Goal: Complete application form

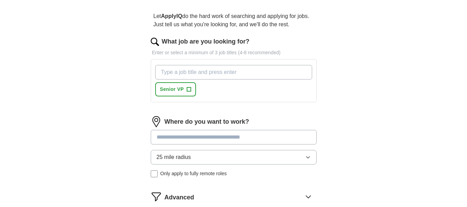
scroll to position [69, 0]
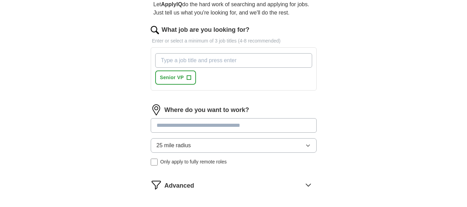
click at [305, 144] on icon "button" at bounding box center [308, 146] width 6 height 6
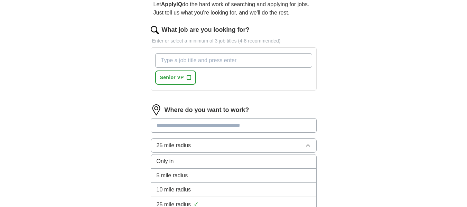
click at [170, 171] on span "5 mile radius" at bounding box center [172, 175] width 31 height 8
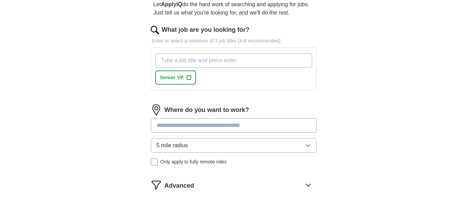
click at [193, 122] on input at bounding box center [234, 125] width 166 height 15
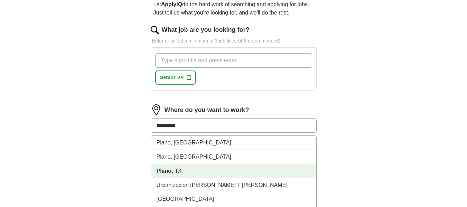
click at [193, 170] on li "Plano, T X" at bounding box center [233, 171] width 165 height 14
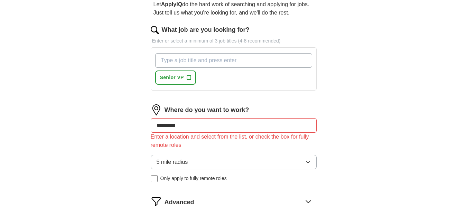
click at [311, 143] on div "Where do you want to work? ********* Enter a location and select from the list,…" at bounding box center [234, 145] width 166 height 83
click at [194, 122] on input "*********" at bounding box center [234, 125] width 166 height 15
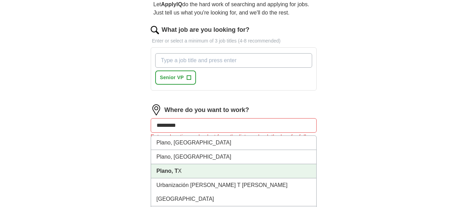
click at [169, 170] on strong "Plano, T" at bounding box center [167, 171] width 21 height 6
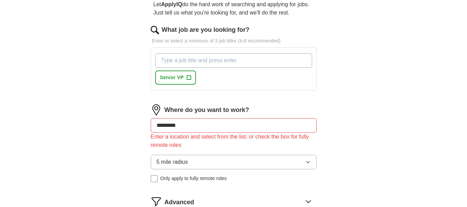
click at [194, 162] on button "5 mile radius" at bounding box center [234, 162] width 166 height 15
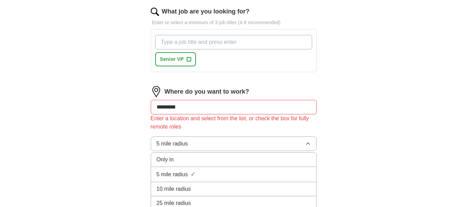
scroll to position [104, 0]
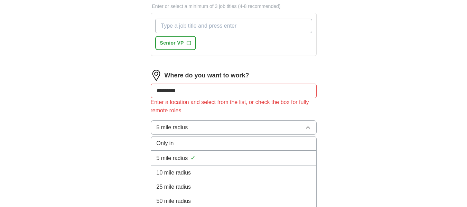
click at [179, 169] on span "10 mile radius" at bounding box center [174, 173] width 35 height 8
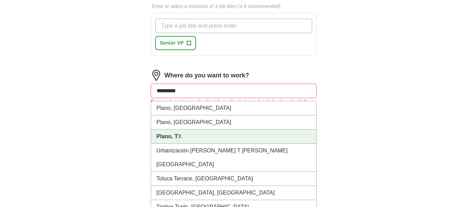
drag, startPoint x: 188, startPoint y: 89, endPoint x: 176, endPoint y: 90, distance: 12.5
click at [176, 90] on input "*********" at bounding box center [234, 91] width 166 height 15
type input "********"
click at [172, 135] on strong "Plano, T" at bounding box center [167, 136] width 21 height 6
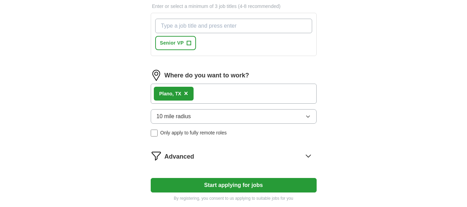
click at [206, 94] on div "Plano, T X ×" at bounding box center [234, 94] width 166 height 20
click at [211, 94] on div "Plano, T X ×" at bounding box center [234, 94] width 166 height 20
click at [226, 93] on div "Plano, T X ×" at bounding box center [234, 94] width 166 height 20
click at [215, 96] on div "Plano, T X ×" at bounding box center [234, 94] width 166 height 20
click at [216, 92] on div "Plano, T X ×" at bounding box center [234, 94] width 166 height 20
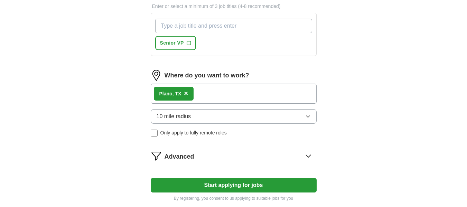
click at [239, 94] on div "Plano, T X ×" at bounding box center [234, 94] width 166 height 20
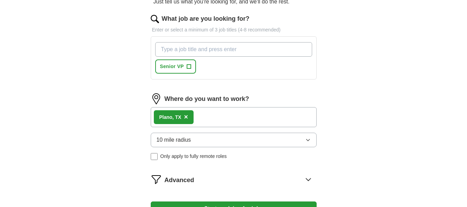
scroll to position [69, 0]
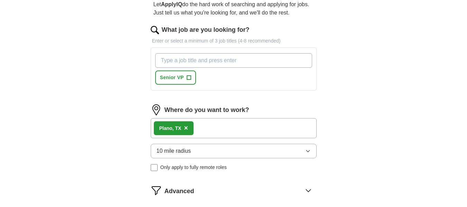
click at [201, 59] on input "What job are you looking for?" at bounding box center [233, 60] width 157 height 15
click at [207, 57] on input "What job are you looking for?" at bounding box center [233, 60] width 157 height 15
type input "operations manager"
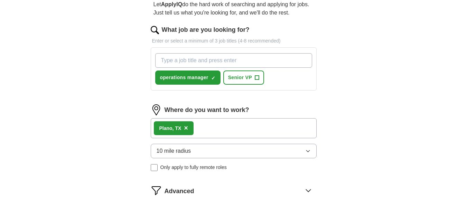
click at [239, 59] on input "What job are you looking for?" at bounding box center [233, 60] width 157 height 15
type input "call center manager"
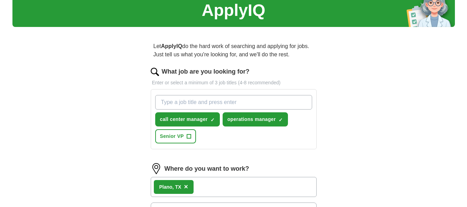
scroll to position [0, 0]
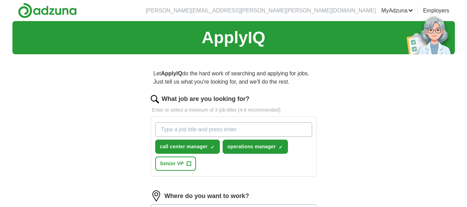
click at [196, 126] on input "What job are you looking for?" at bounding box center [233, 129] width 157 height 15
type input "RCM manager"
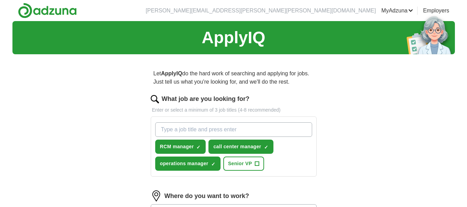
click at [182, 129] on input "What job are you looking for?" at bounding box center [233, 129] width 157 height 15
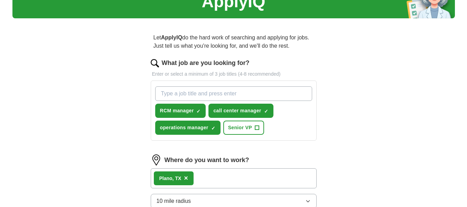
scroll to position [104, 0]
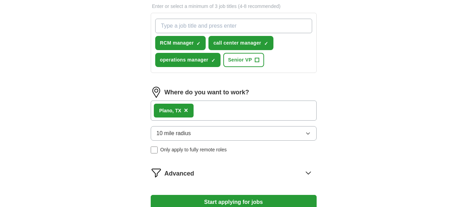
click at [307, 172] on icon at bounding box center [308, 172] width 11 height 11
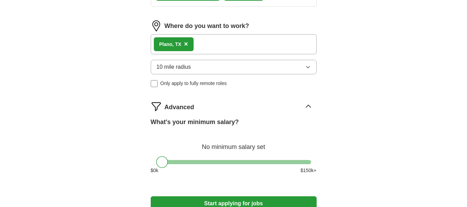
scroll to position [173, 0]
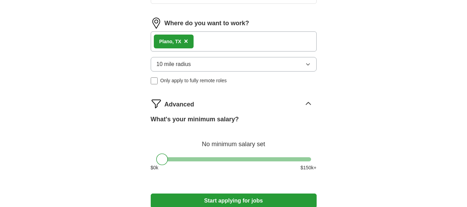
click at [216, 160] on div at bounding box center [233, 159] width 155 height 4
click at [229, 161] on div at bounding box center [233, 159] width 155 height 4
click at [218, 160] on div at bounding box center [233, 159] width 155 height 4
click at [224, 160] on div at bounding box center [233, 159] width 155 height 4
click at [219, 160] on div at bounding box center [225, 159] width 12 height 12
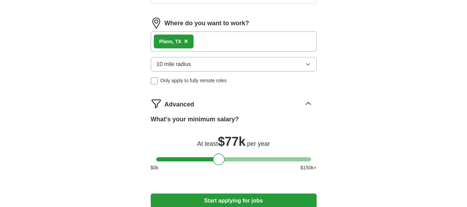
click at [218, 161] on div at bounding box center [233, 159] width 155 height 4
click at [225, 159] on div at bounding box center [233, 159] width 155 height 4
click at [219, 161] on div at bounding box center [225, 159] width 12 height 12
click at [219, 160] on div at bounding box center [222, 159] width 12 height 12
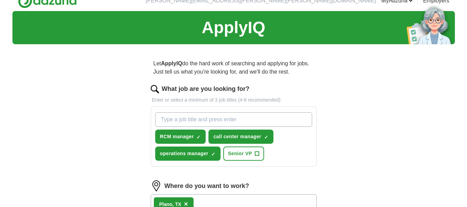
scroll to position [0, 0]
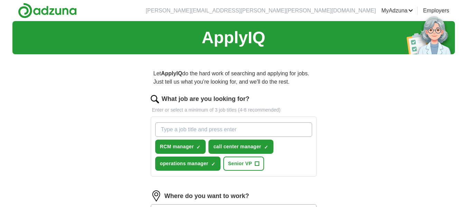
click at [0, 0] on link "Resumes" at bounding box center [0, 0] width 0 height 0
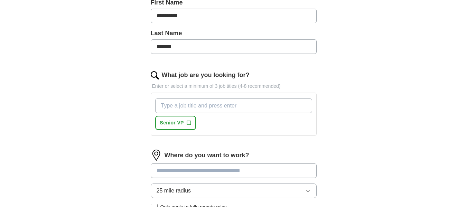
scroll to position [173, 0]
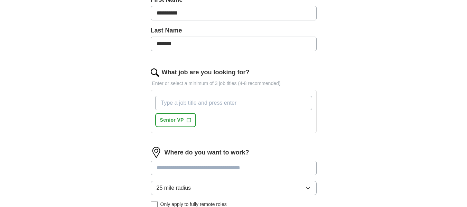
click at [212, 96] on input "What job are you looking for?" at bounding box center [233, 103] width 157 height 15
type input "Operations Manager"
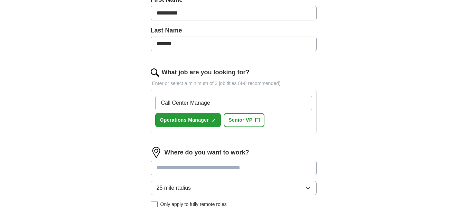
type input "Call Center Manager"
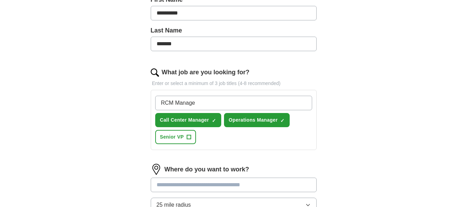
type input "RCM Manager"
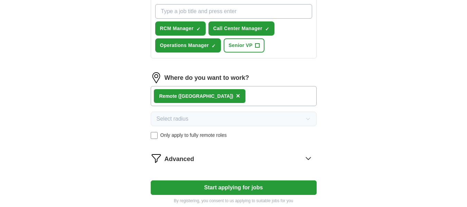
scroll to position [276, 0]
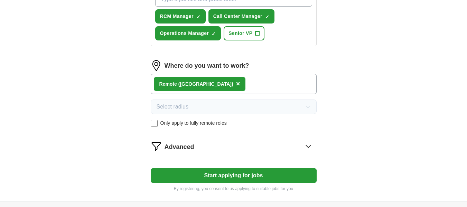
click at [307, 141] on icon at bounding box center [308, 146] width 11 height 11
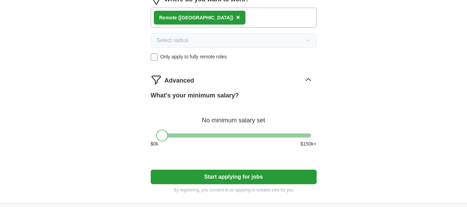
scroll to position [345, 0]
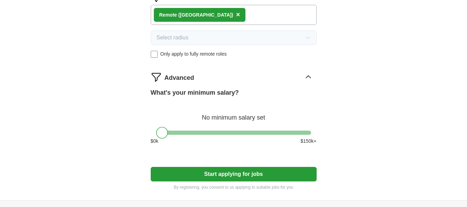
click at [238, 122] on div "What's your minimum salary? No minimum salary set $ 0 k $ 150 k+" at bounding box center [234, 119] width 166 height 62
click at [246, 167] on button "Start applying for jobs" at bounding box center [234, 174] width 166 height 15
select select "**"
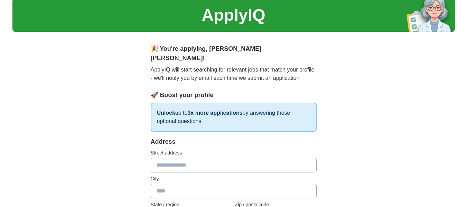
scroll to position [35, 0]
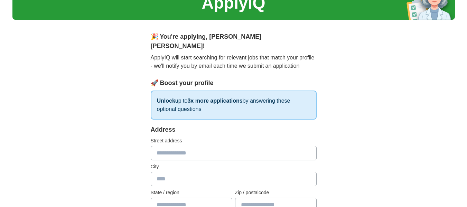
click at [165, 146] on input "text" at bounding box center [234, 153] width 166 height 15
type input "**********"
type input "*****"
type input "**"
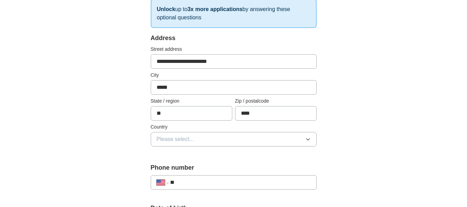
scroll to position [138, 0]
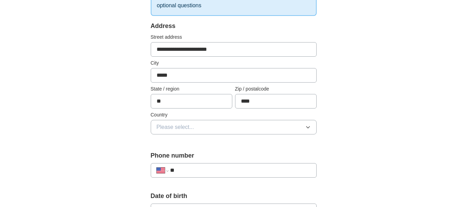
type input "****"
click at [169, 123] on span "Please select..." at bounding box center [176, 127] width 38 height 8
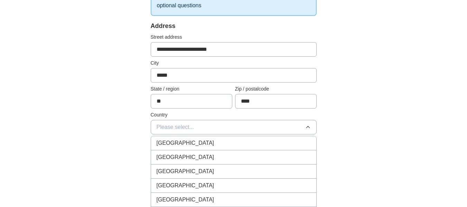
click at [176, 150] on li "United States" at bounding box center [233, 157] width 165 height 14
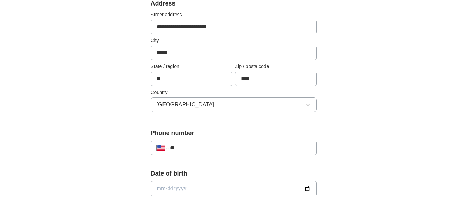
scroll to position [173, 0]
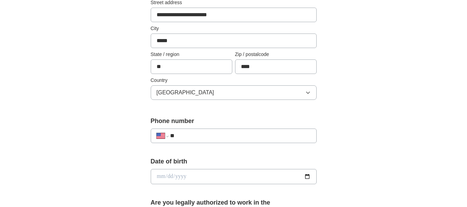
click at [214, 129] on div "**********" at bounding box center [234, 136] width 166 height 15
click at [214, 132] on input "**" at bounding box center [240, 136] width 140 height 8
type input "**********"
click at [164, 169] on input "date" at bounding box center [234, 176] width 166 height 15
type input "**********"
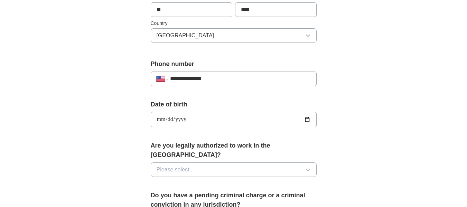
scroll to position [242, 0]
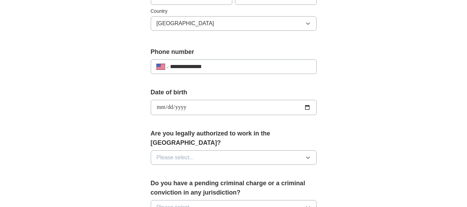
click at [260, 150] on button "Please select..." at bounding box center [234, 157] width 166 height 15
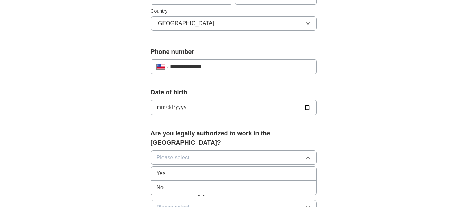
click at [161, 169] on span "Yes" at bounding box center [161, 173] width 9 height 8
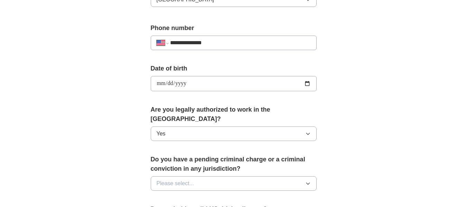
scroll to position [276, 0]
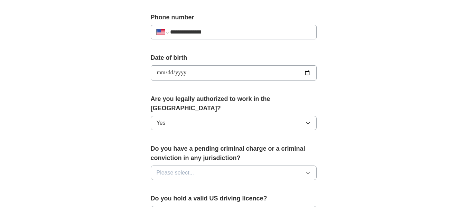
click at [303, 165] on button "Please select..." at bounding box center [234, 172] width 166 height 15
click at [166, 199] on div "No" at bounding box center [234, 203] width 154 height 8
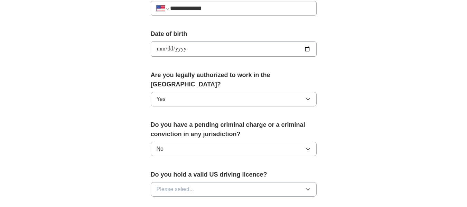
scroll to position [311, 0]
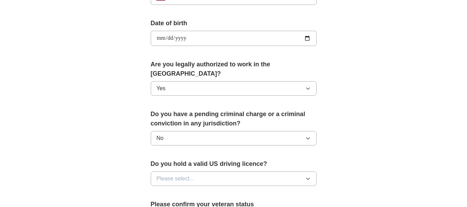
click at [183, 171] on button "Please select..." at bounding box center [234, 178] width 166 height 15
click at [178, 190] on div "Yes" at bounding box center [234, 194] width 154 height 8
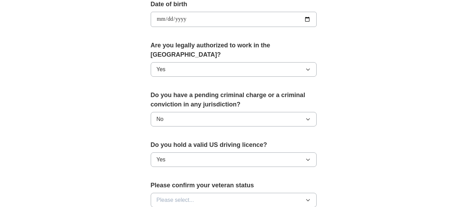
scroll to position [345, 0]
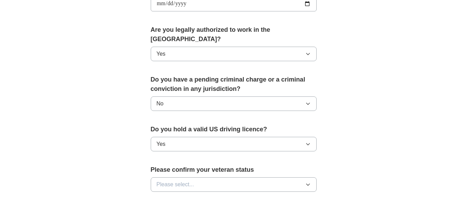
click at [212, 177] on button "Please select..." at bounding box center [234, 184] width 166 height 15
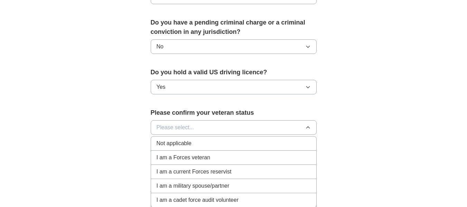
scroll to position [415, 0]
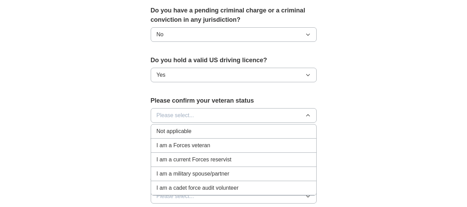
click at [190, 127] on span "Not applicable" at bounding box center [174, 131] width 35 height 8
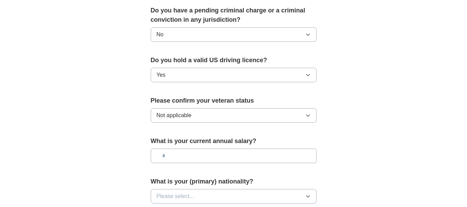
click at [178, 111] on span "Not applicable" at bounding box center [174, 115] width 35 height 8
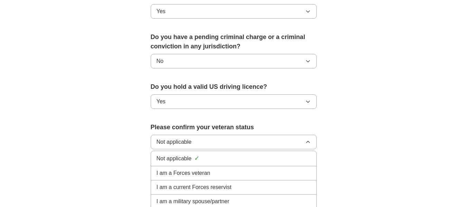
scroll to position [400, 0]
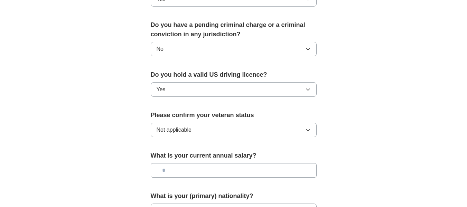
click at [208, 163] on input "text" at bounding box center [234, 170] width 166 height 15
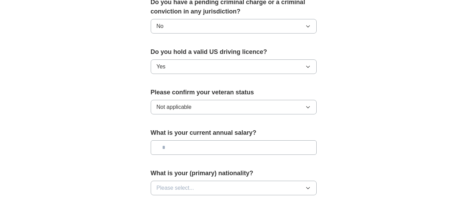
scroll to position [435, 0]
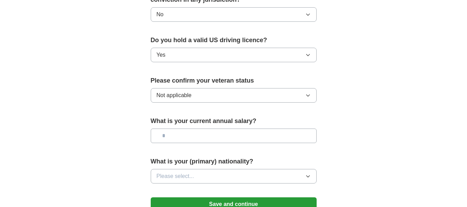
click at [188, 172] on span "Please select..." at bounding box center [176, 176] width 38 height 8
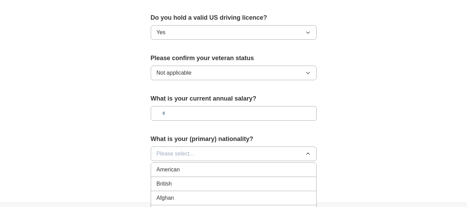
scroll to position [469, 0]
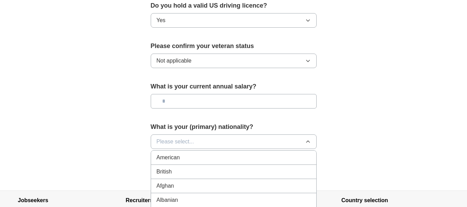
click at [180, 153] on span "American" at bounding box center [168, 157] width 23 height 8
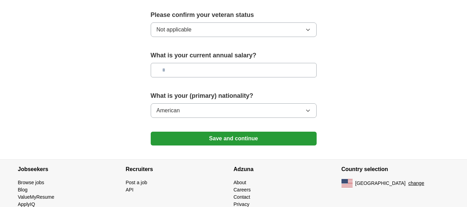
scroll to position [504, 0]
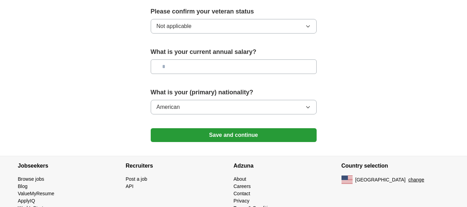
click at [222, 128] on button "Save and continue" at bounding box center [234, 135] width 166 height 14
